Goal: Navigation & Orientation: Find specific page/section

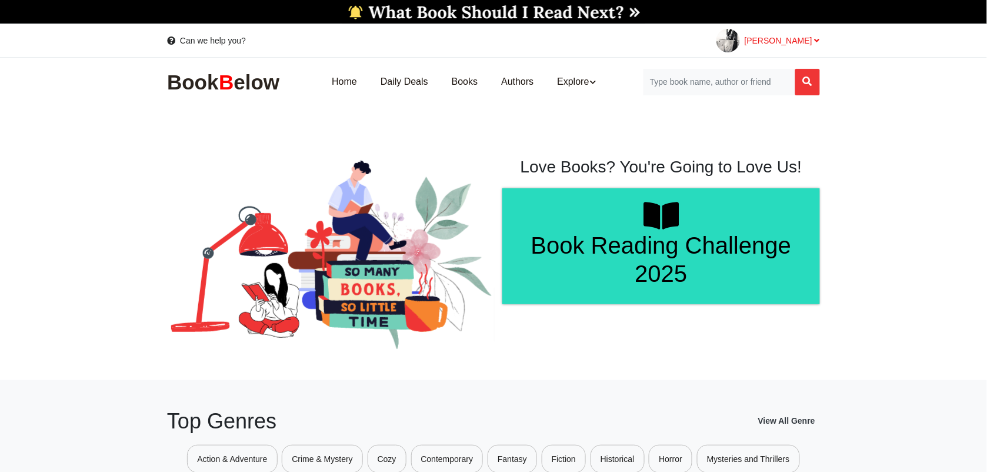
click at [780, 36] on span "[PERSON_NAME]" at bounding box center [782, 40] width 75 height 9
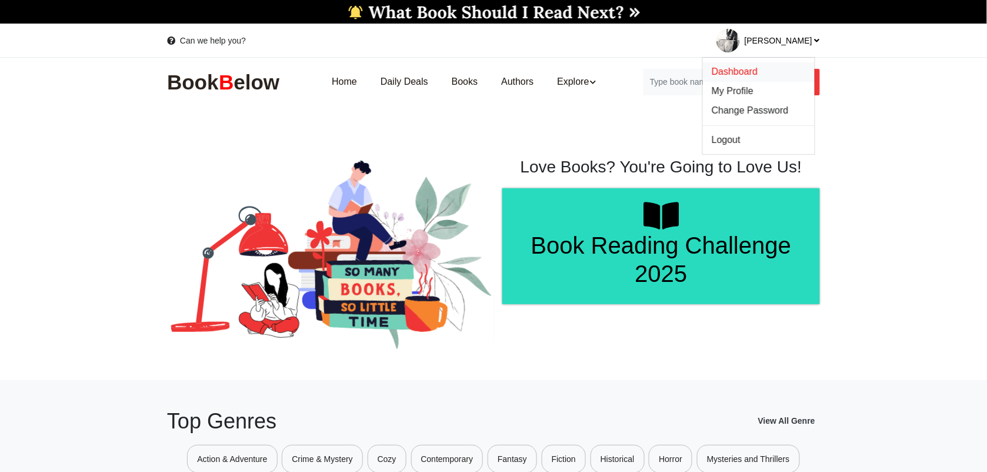
click at [741, 68] on span "Dashboard" at bounding box center [735, 71] width 46 height 10
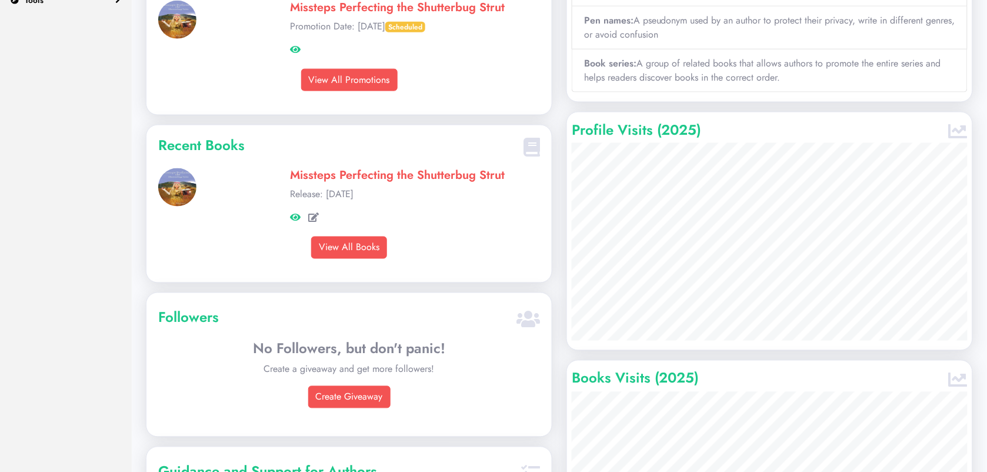
scroll to position [368, 0]
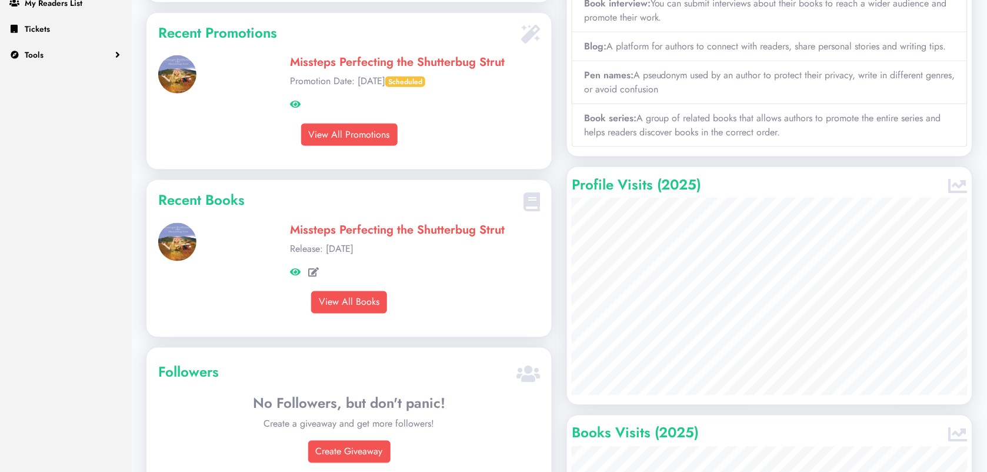
click at [367, 238] on link "Missteps Perfecting the Shutterbug Strut" at bounding box center [397, 229] width 215 height 17
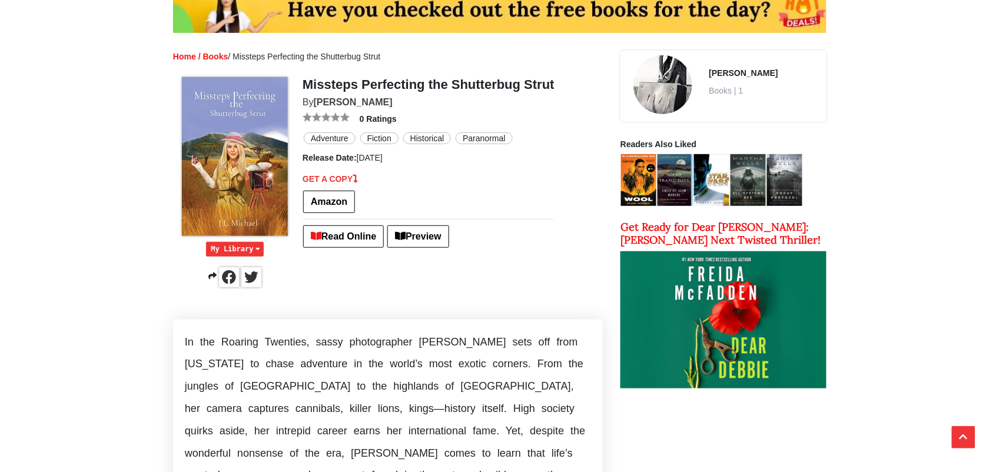
scroll to position [147, 0]
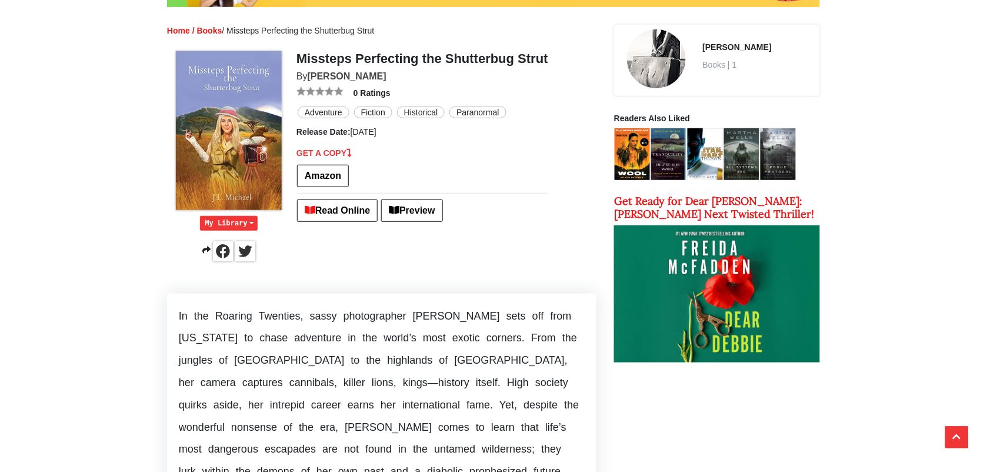
click at [425, 206] on span "Preview" at bounding box center [411, 210] width 61 height 22
